Goal: Transaction & Acquisition: Purchase product/service

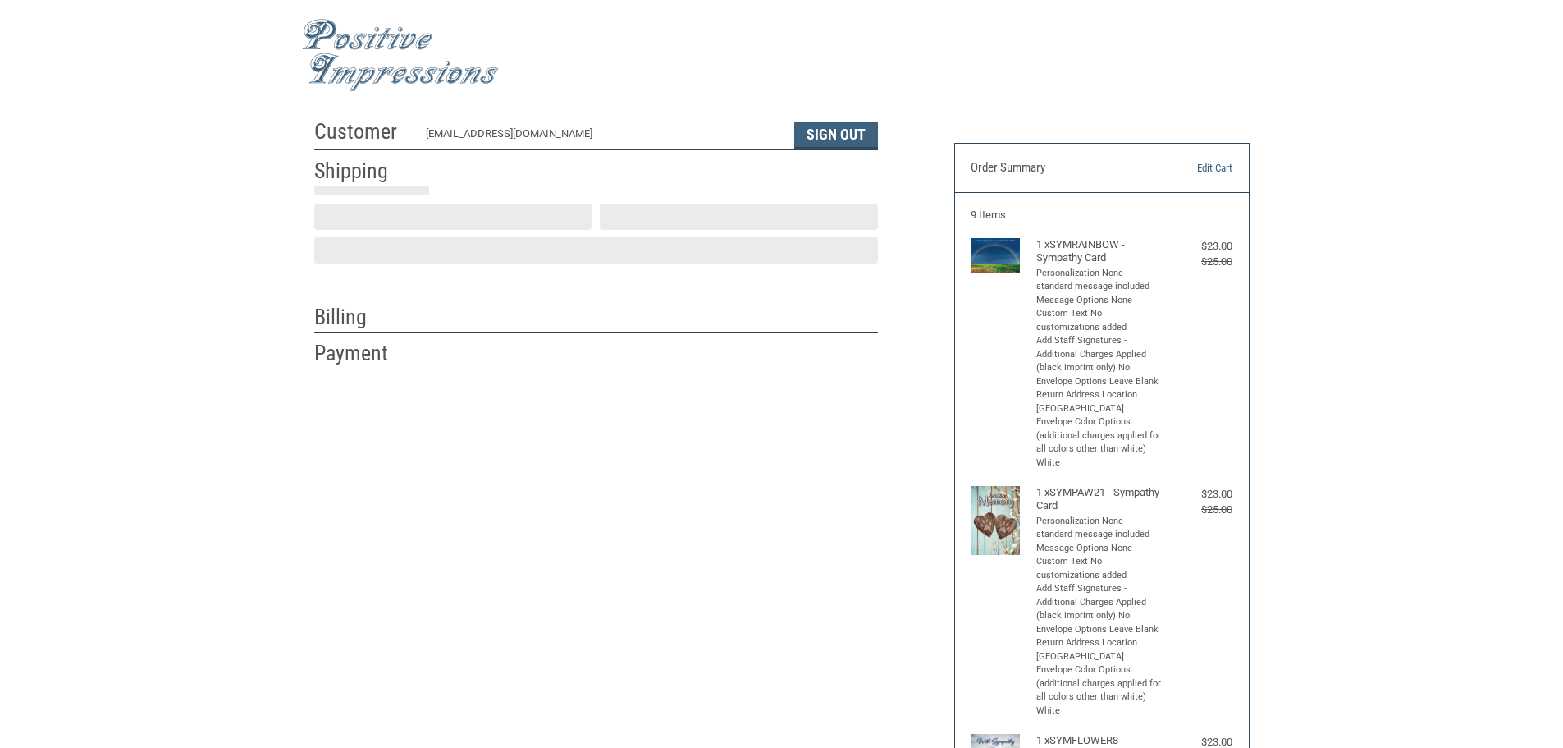
select select "US"
select select "NM"
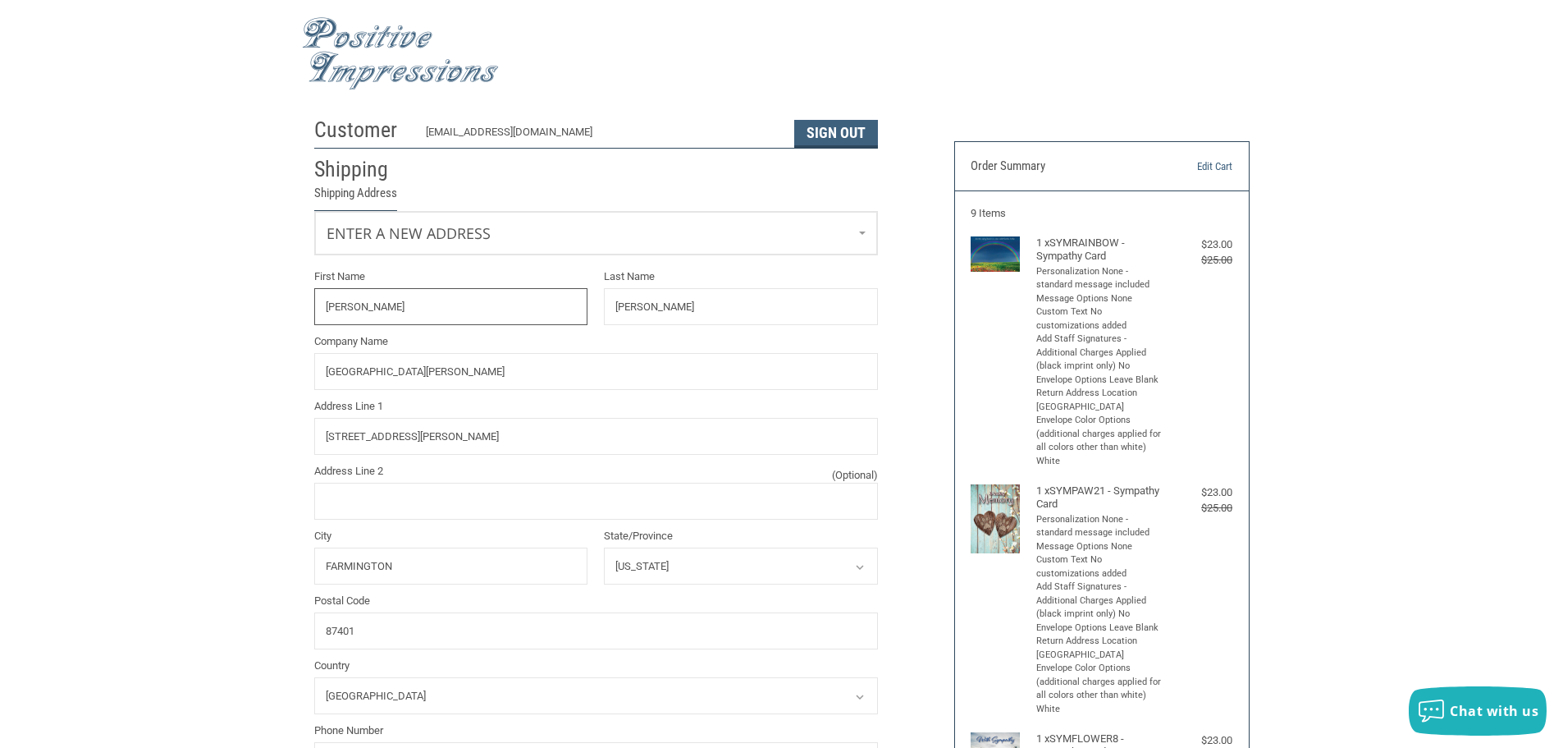
radio input "true"
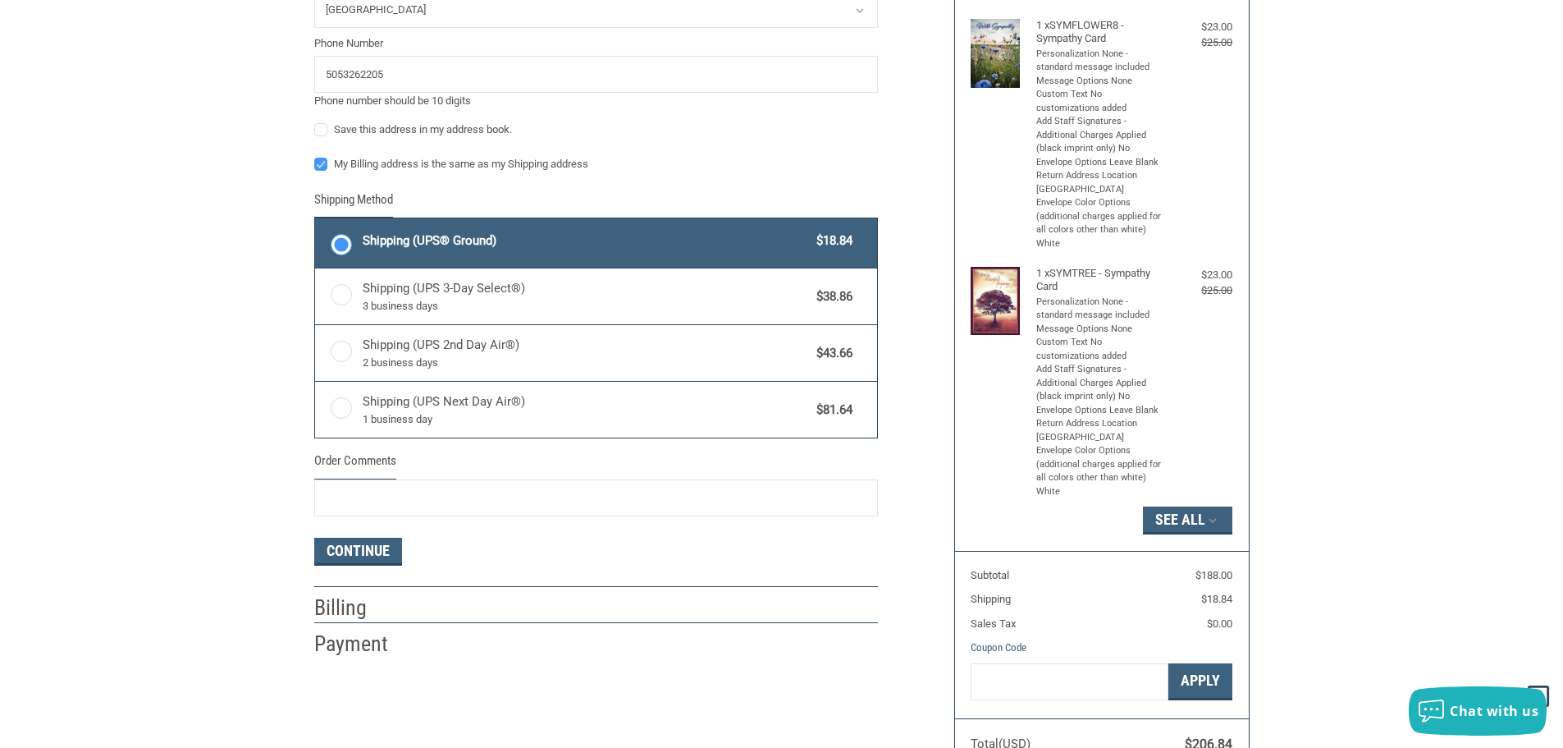
scroll to position [740, 0]
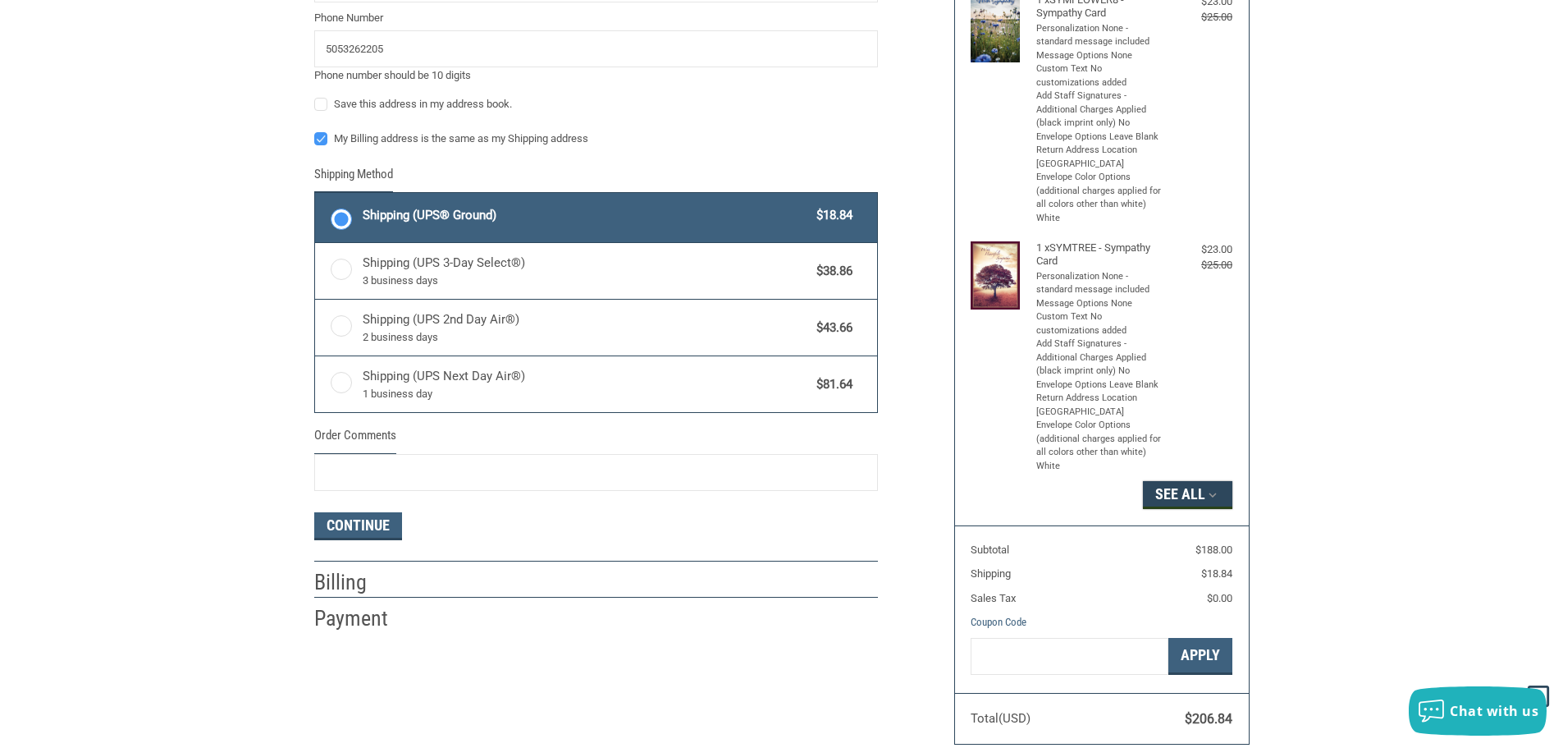
click at [1188, 491] on button "See All" at bounding box center [1187, 495] width 89 height 28
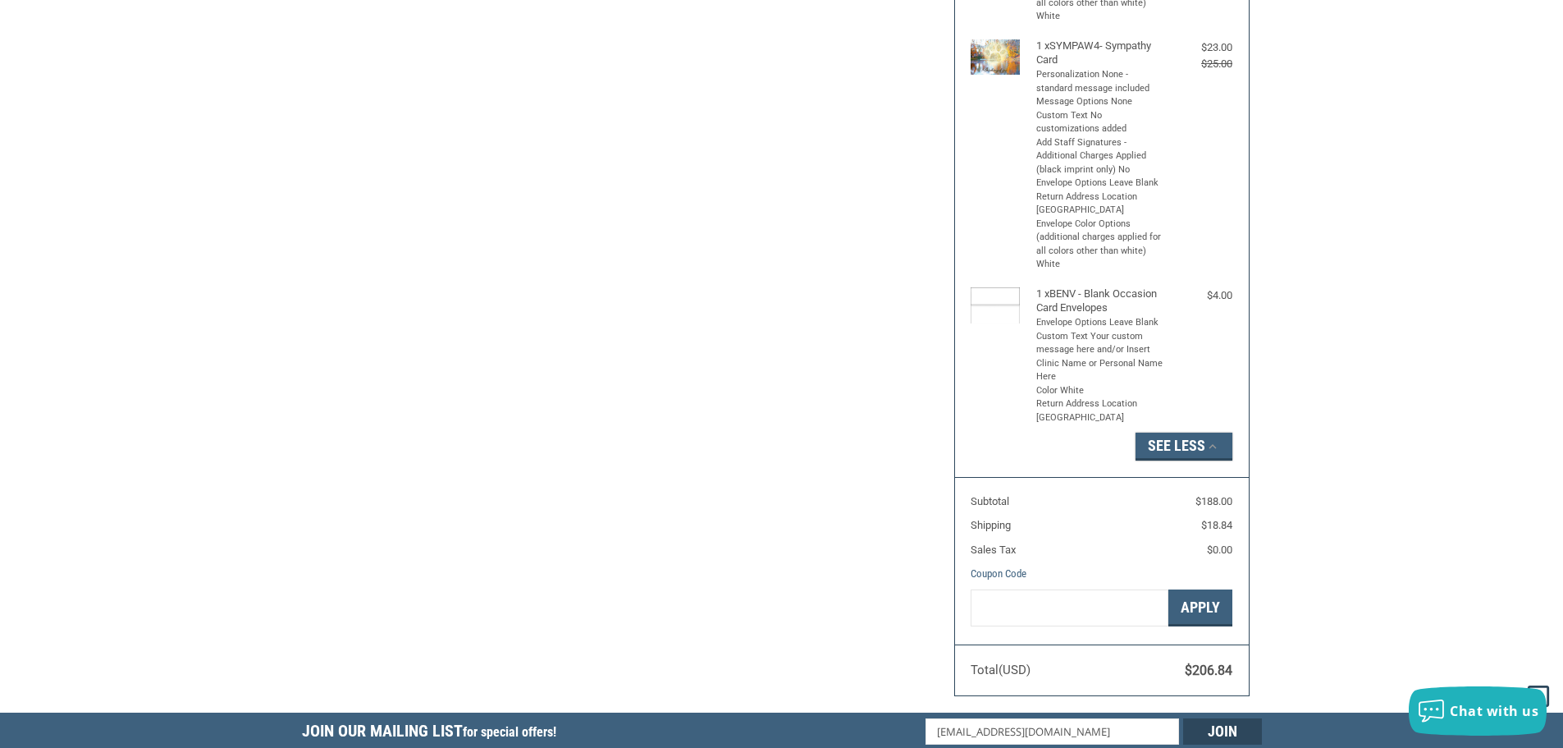
scroll to position [1971, 0]
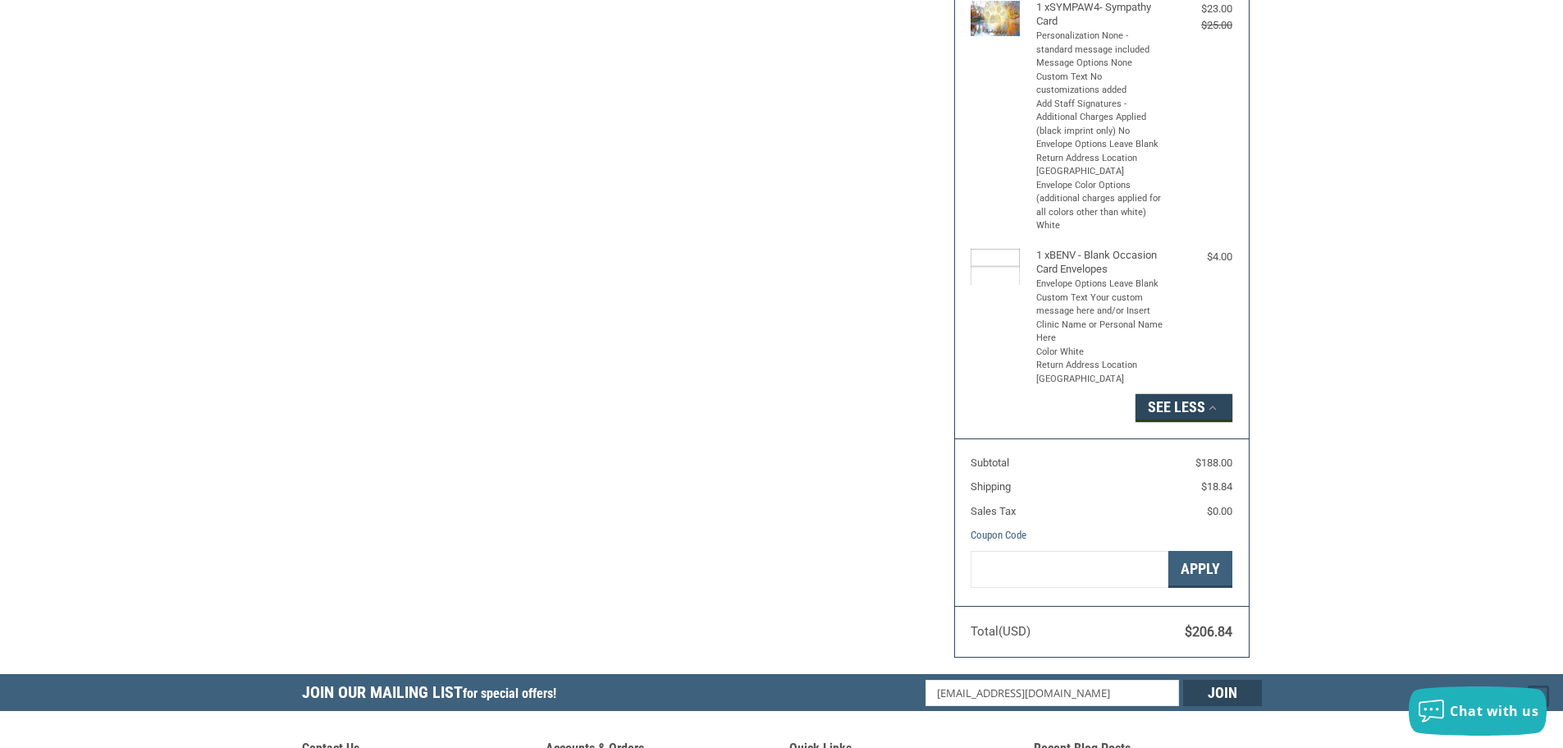
click at [1187, 402] on button "See Less" at bounding box center [1184, 408] width 97 height 28
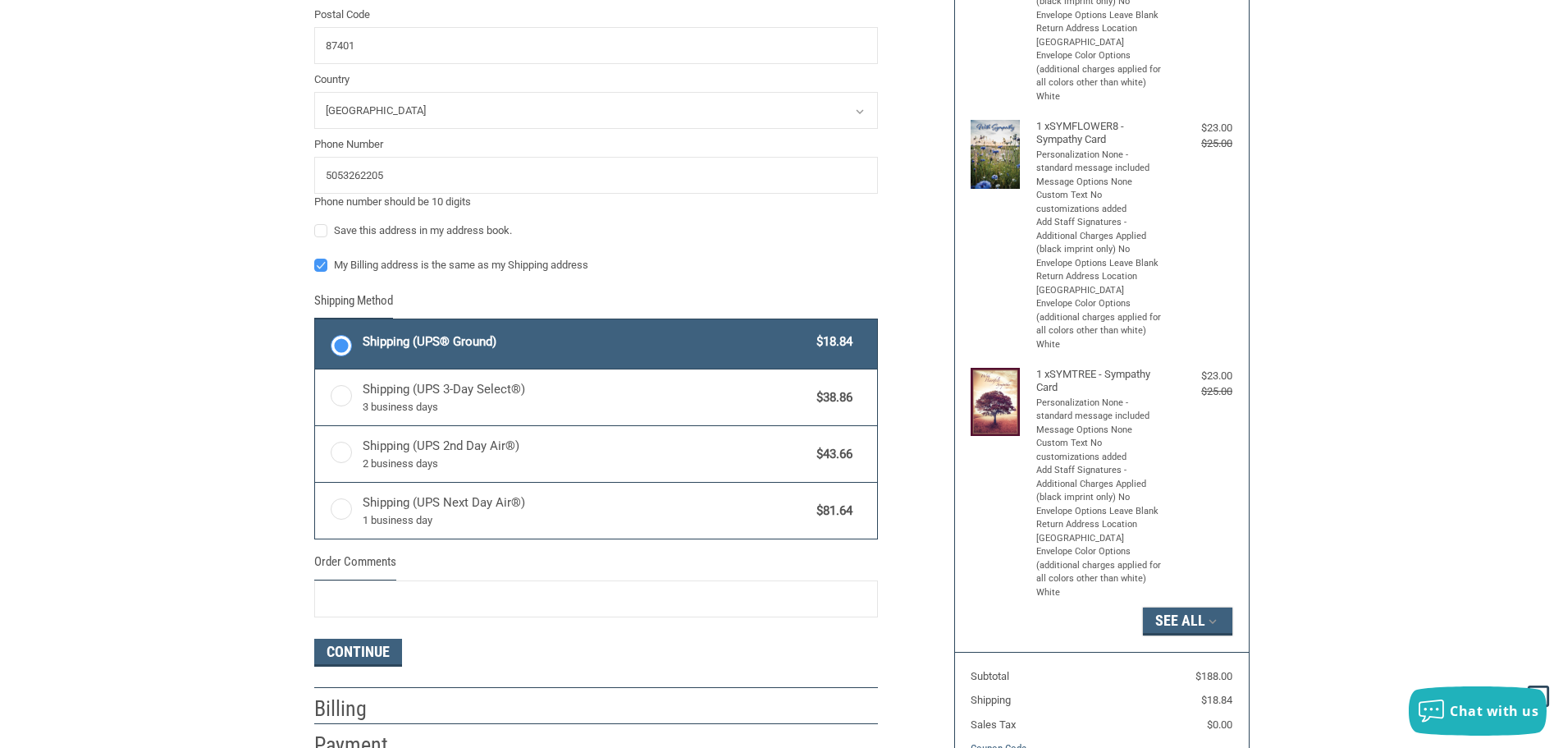
scroll to position [657, 0]
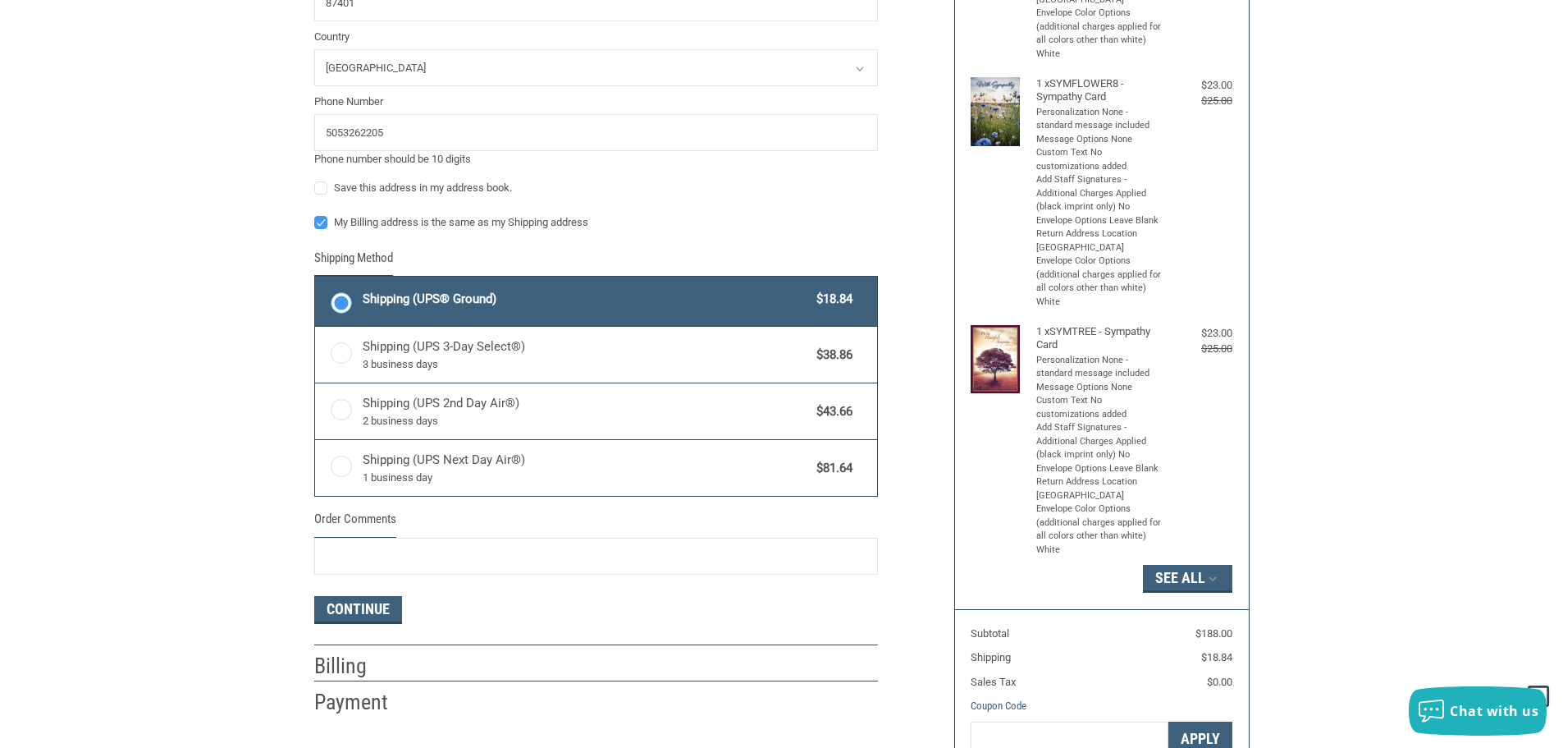
click at [320, 222] on label "My Billing address is the same as my Shipping address" at bounding box center [596, 222] width 564 height 13
click at [315, 215] on input "My Billing address is the same as my Shipping address" at bounding box center [314, 214] width 1 height 1
checkbox input "false"
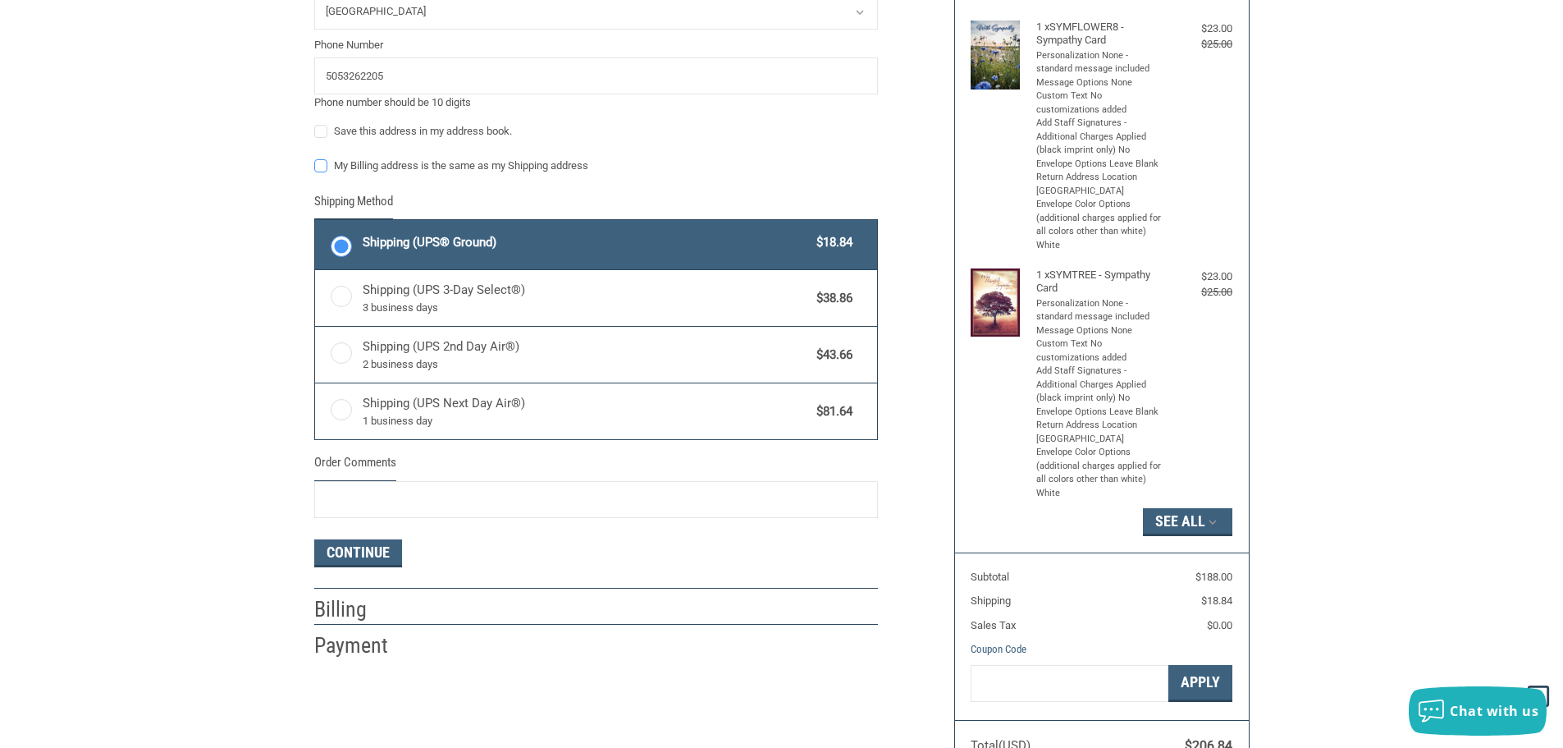
scroll to position [739, 0]
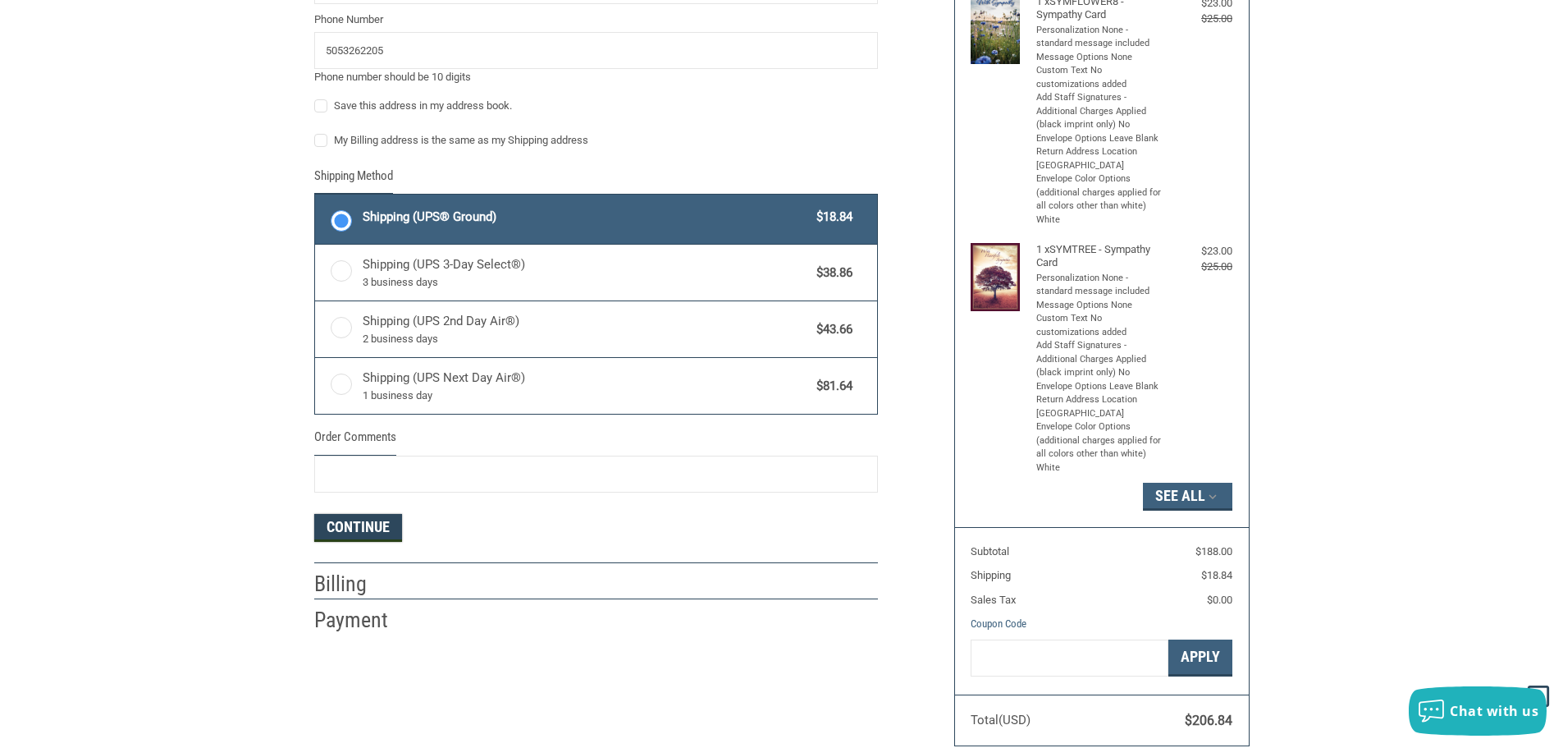
click at [358, 526] on button "Continue" at bounding box center [358, 528] width 88 height 28
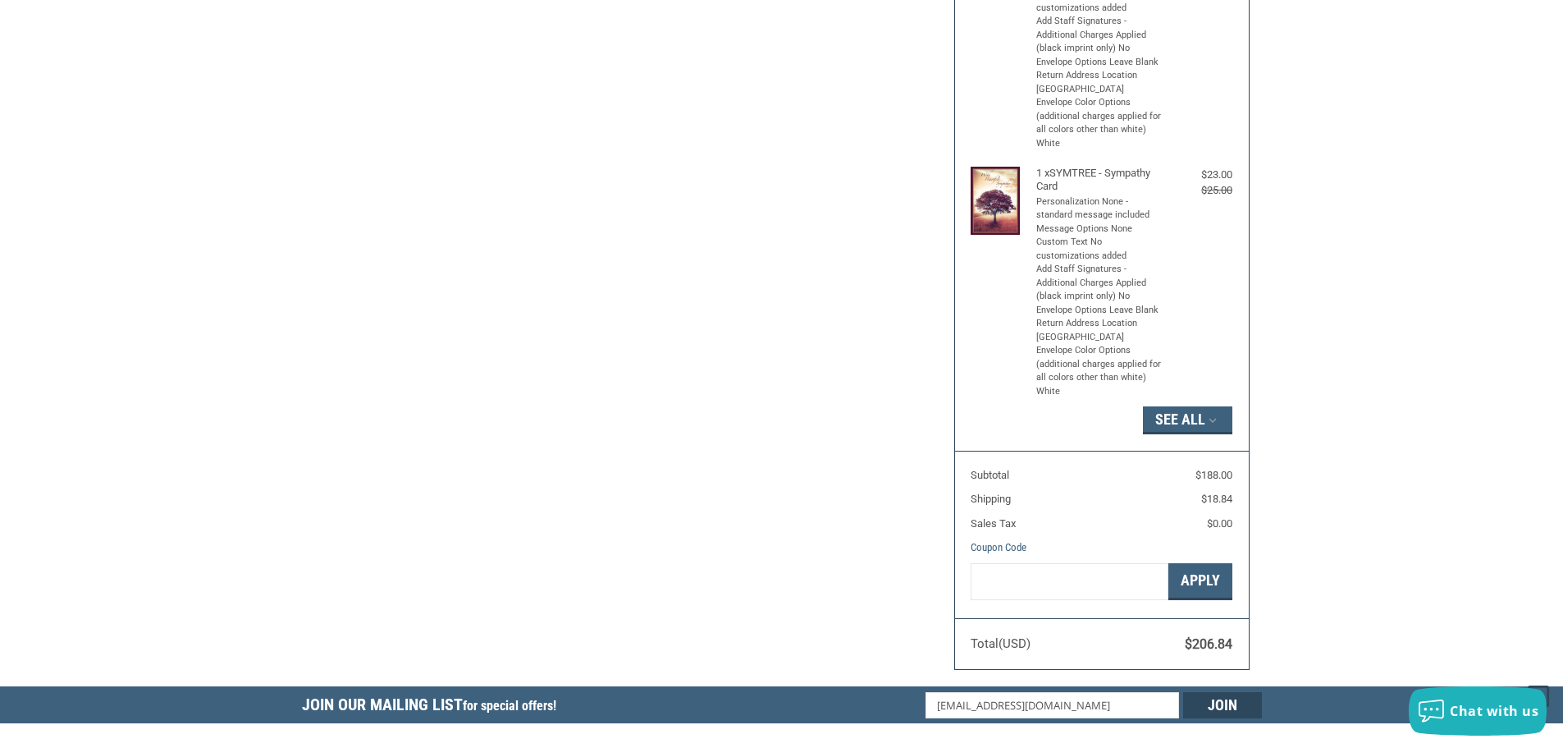
select select "US"
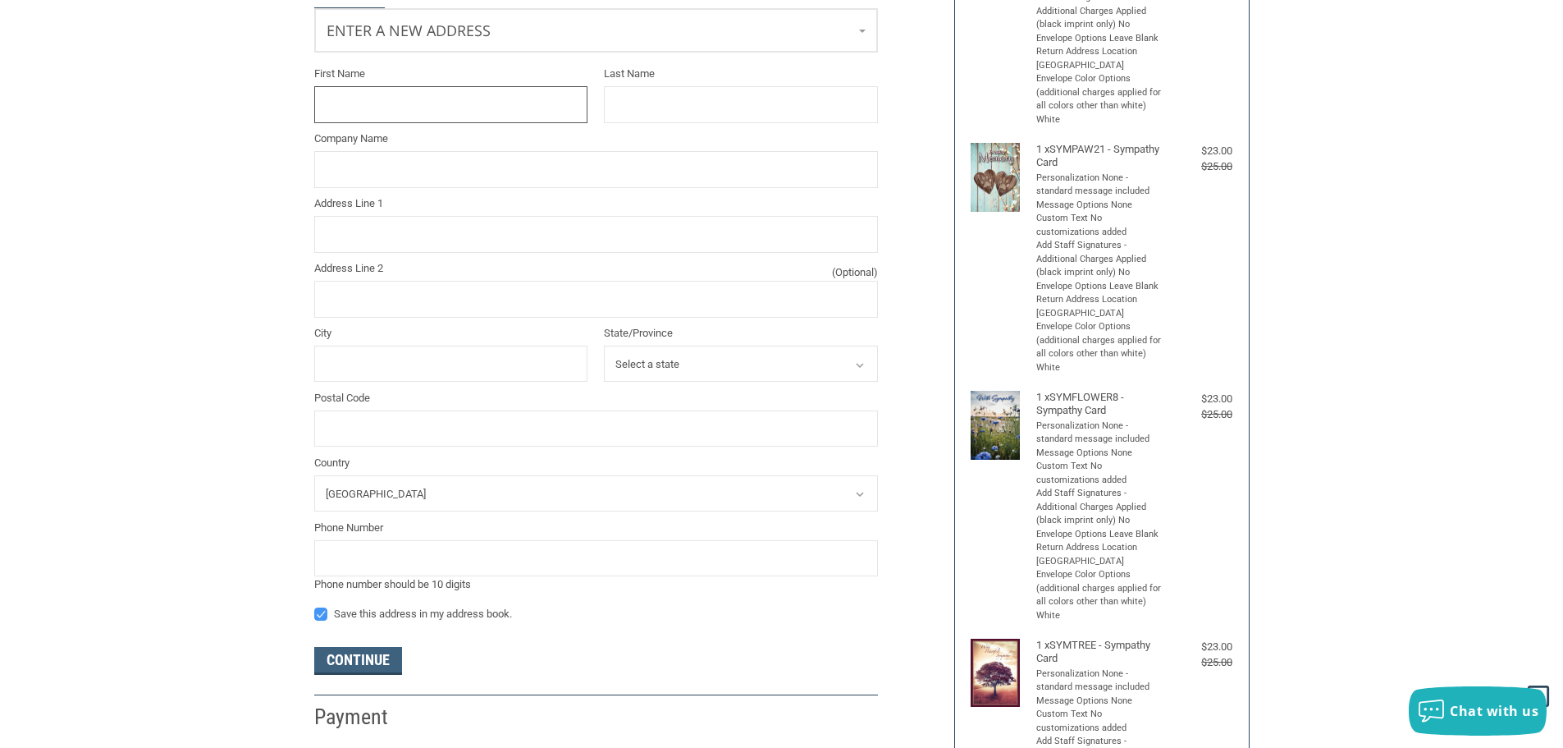
scroll to position [304, 0]
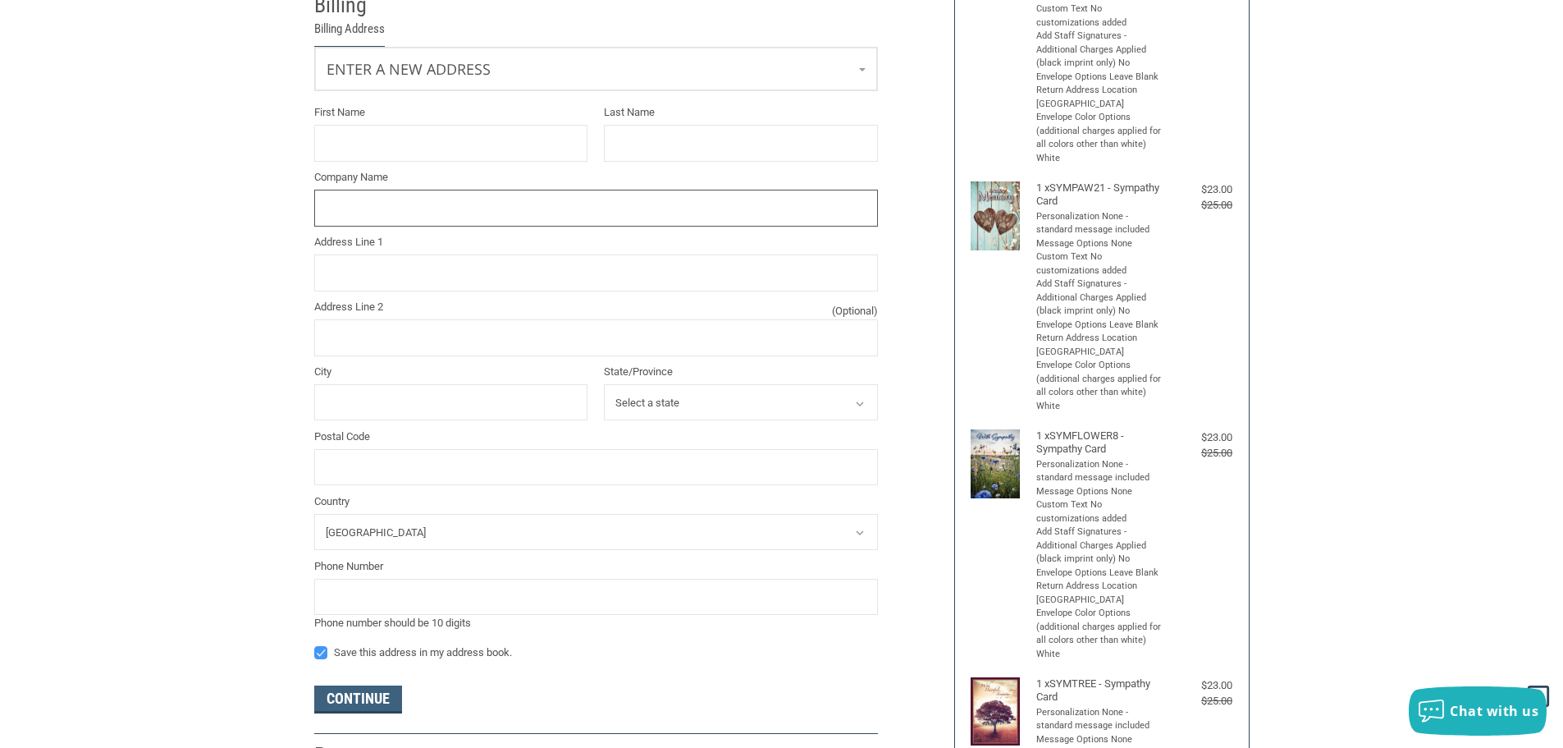
click at [519, 209] on input "Company Name" at bounding box center [596, 208] width 564 height 37
click at [346, 213] on input "Company Name" at bounding box center [596, 208] width 564 height 37
type input "F"
type input "[GEOGRAPHIC_DATA][PERSON_NAME]"
click at [367, 408] on input "City" at bounding box center [451, 402] width 274 height 37
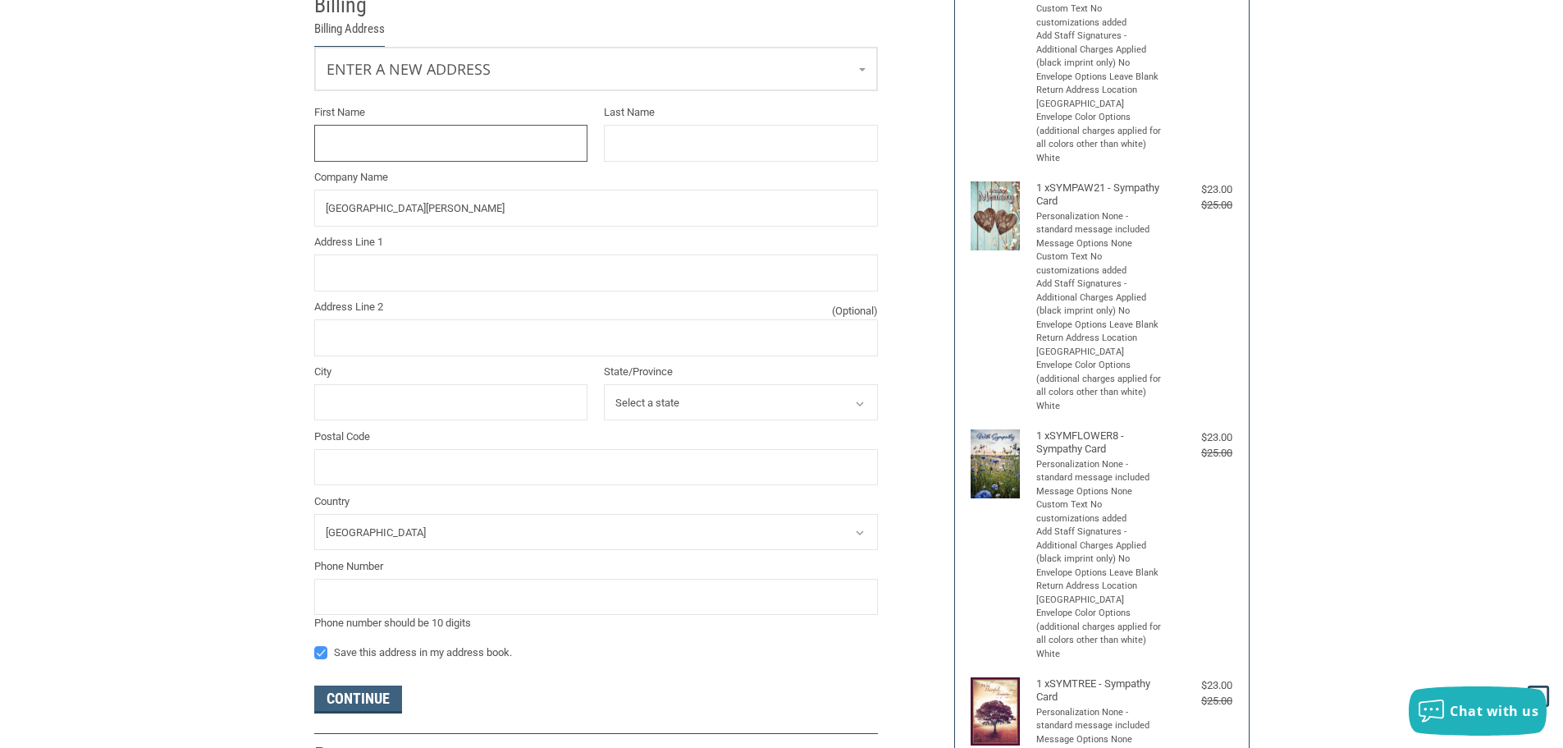
click at [408, 137] on input "First Name" at bounding box center [451, 143] width 274 height 37
type input "[PERSON_NAME]"
type input "[STREET_ADDRESS]"
type input "Bloomfield"
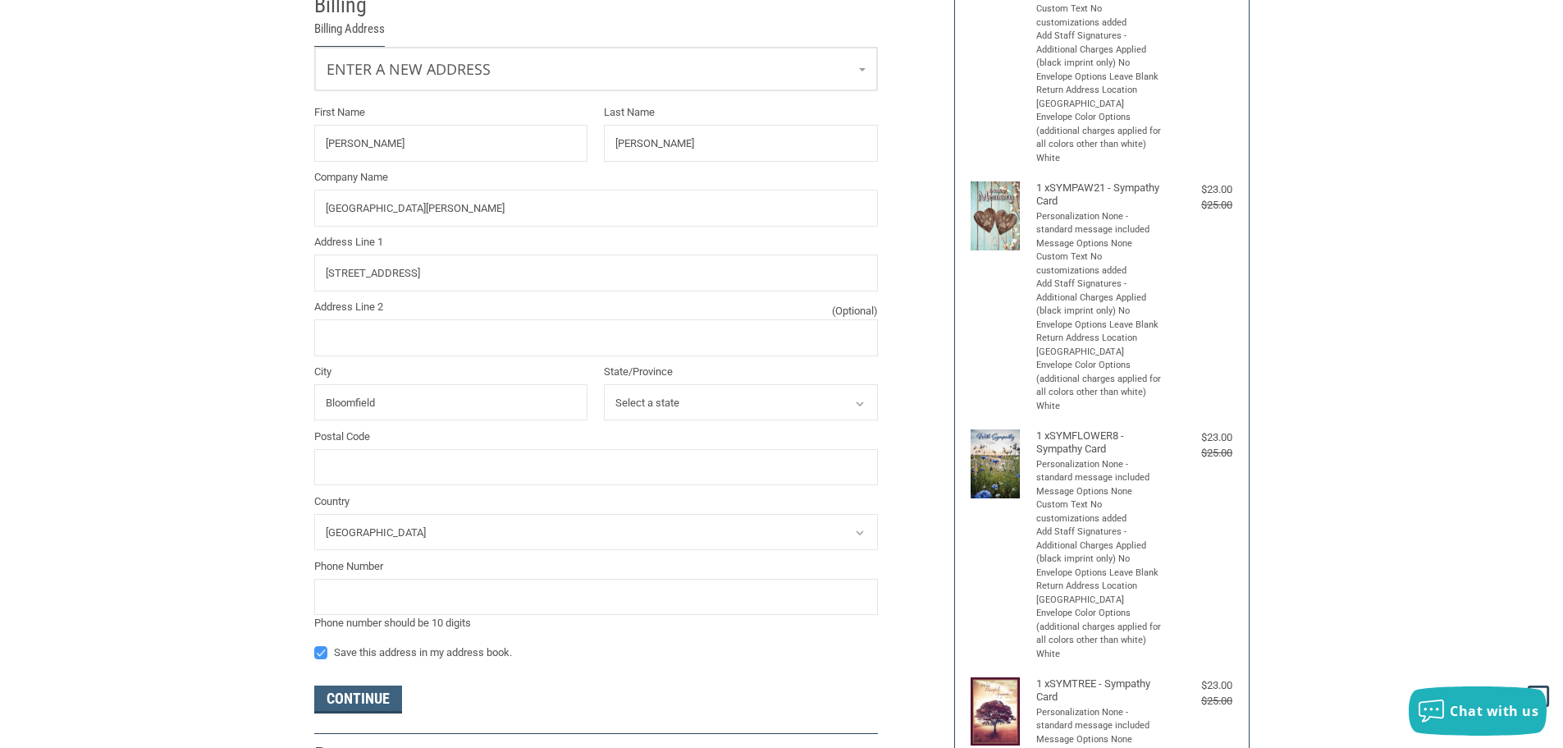
select select "NM"
type input "87413"
type input "5053262205"
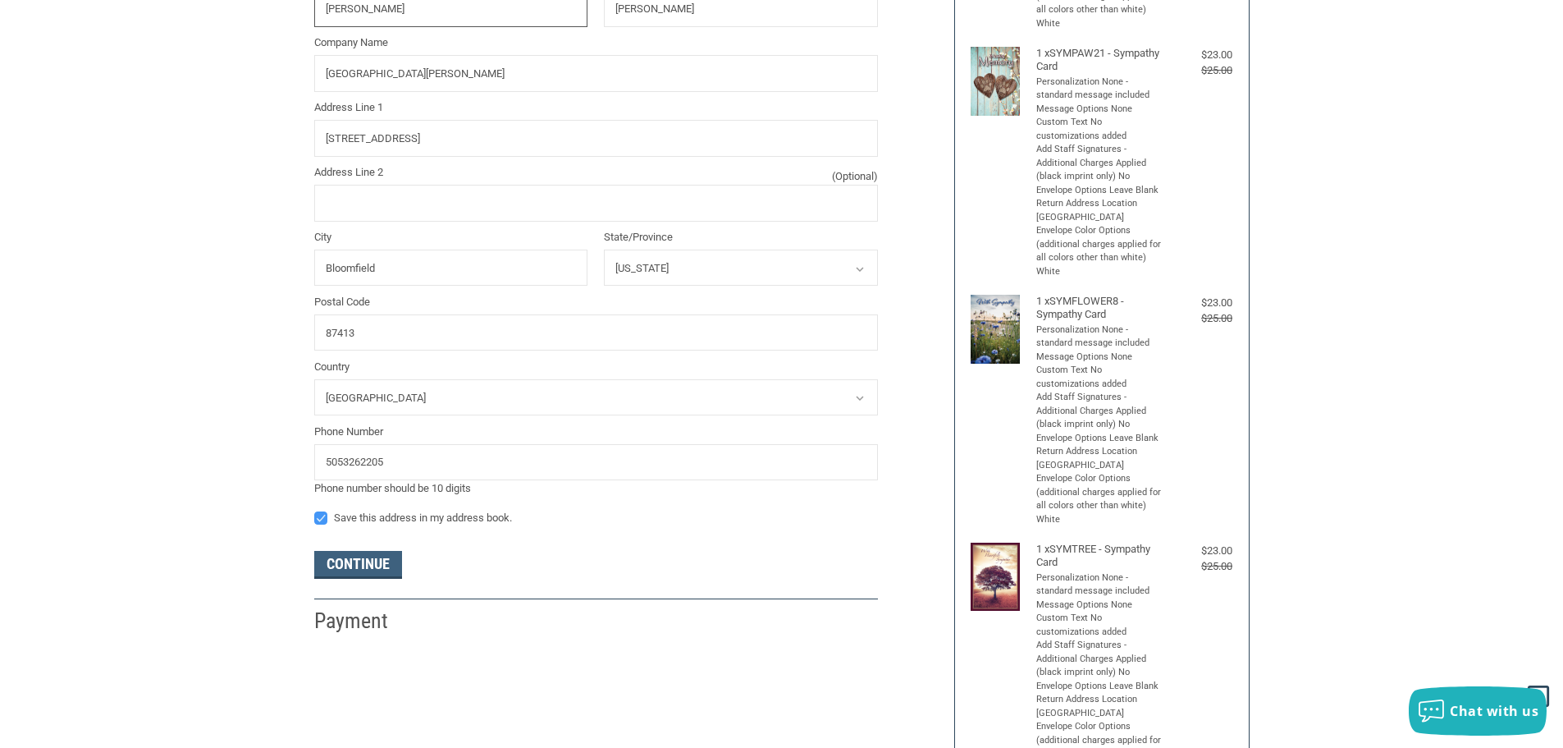
scroll to position [469, 0]
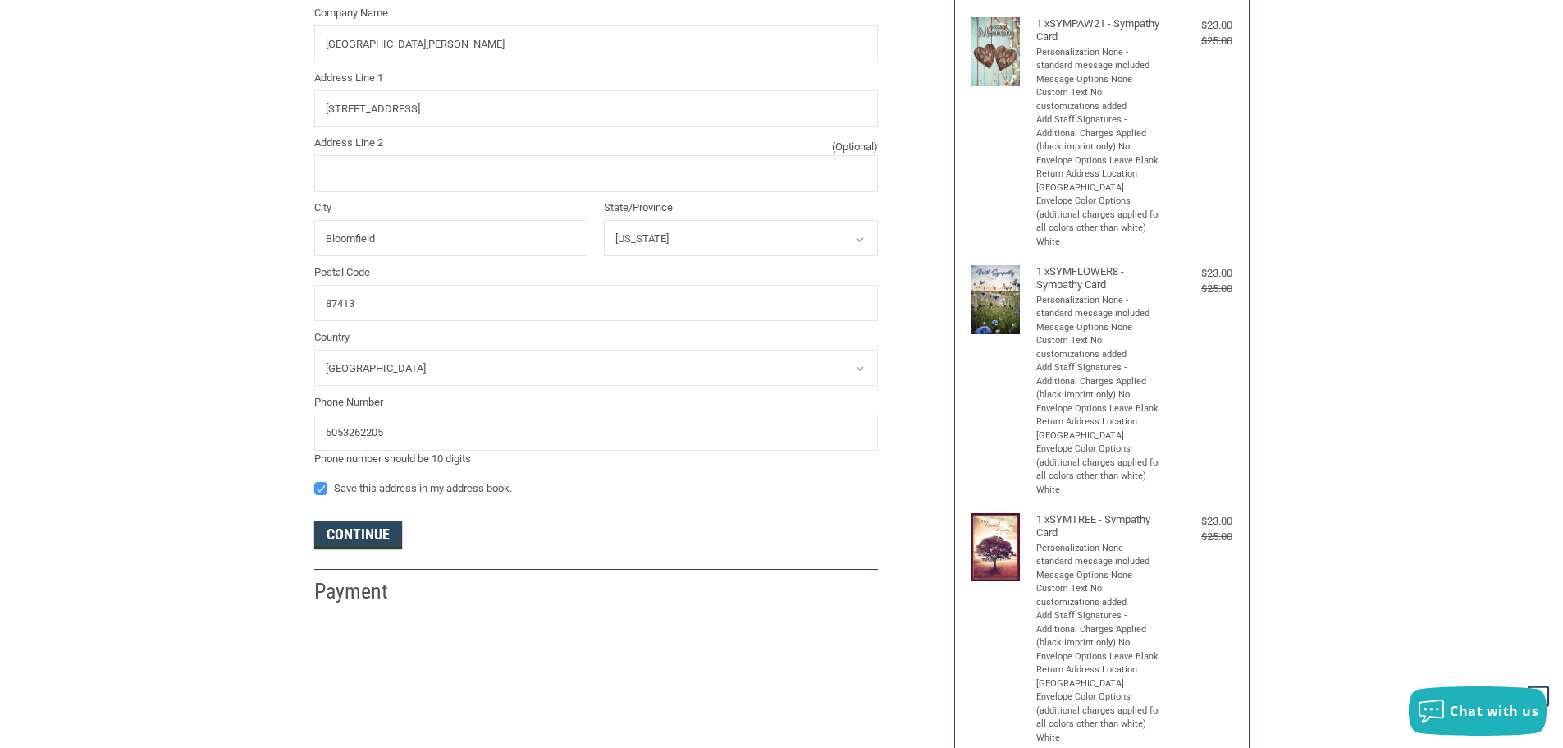
click at [376, 546] on button "Continue" at bounding box center [358, 535] width 88 height 28
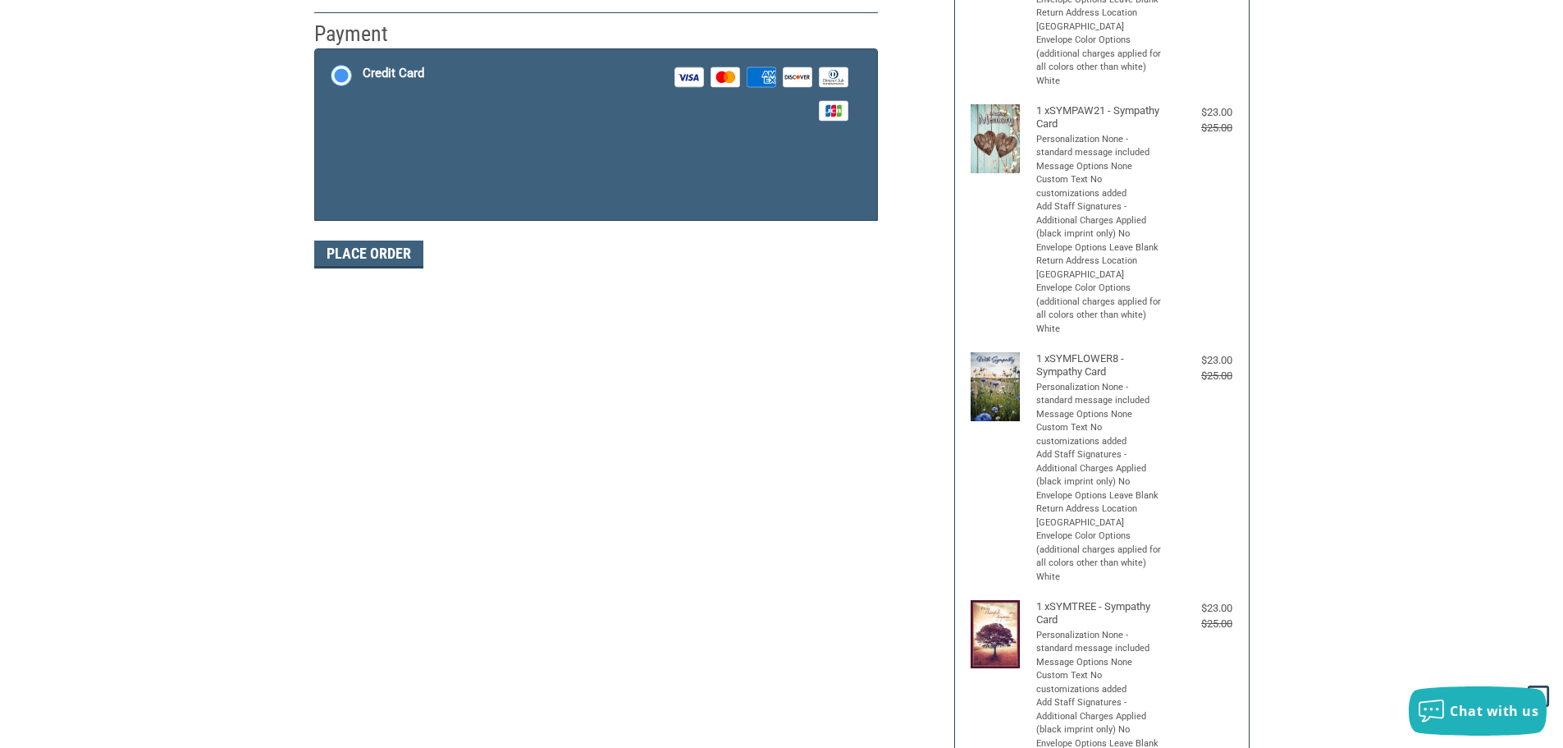
scroll to position [138, 0]
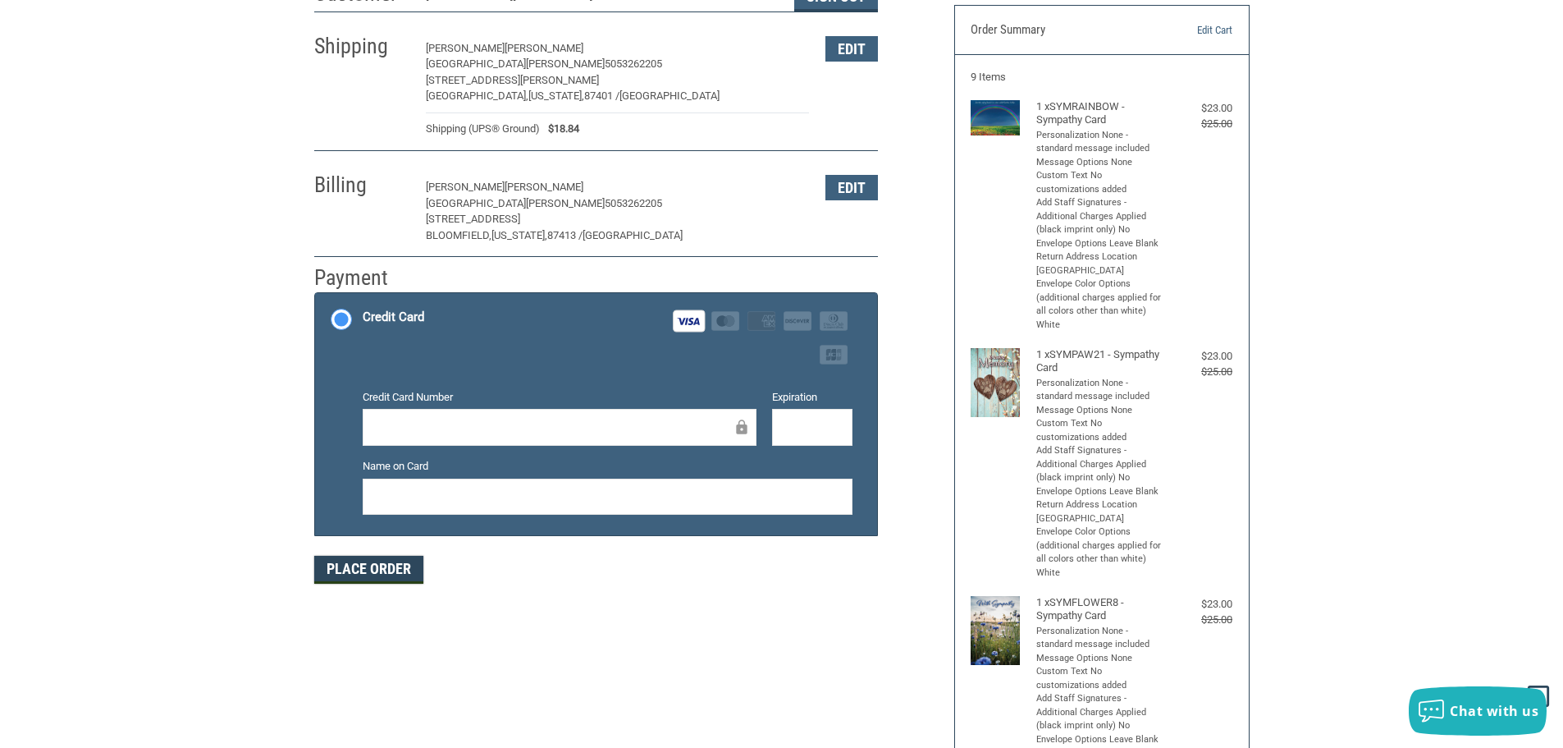
click at [412, 566] on button "Place Order" at bounding box center [368, 570] width 109 height 28
